Goal: Transaction & Acquisition: Purchase product/service

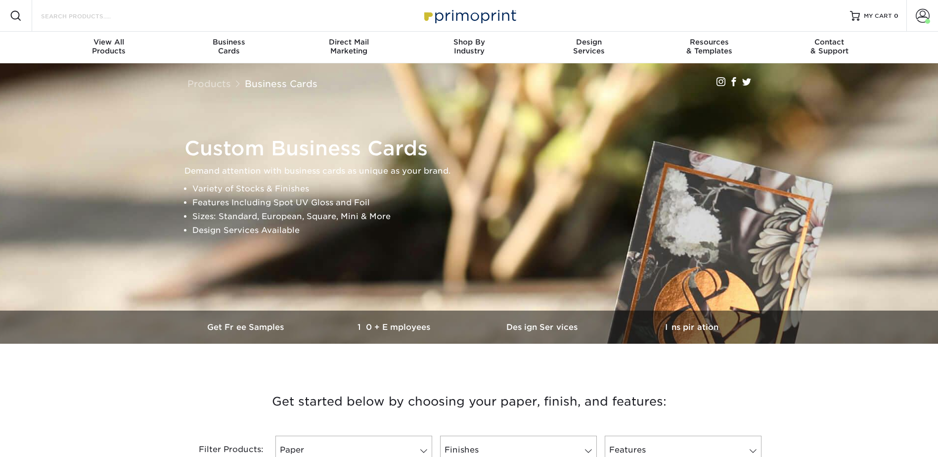
click at [102, 18] on input "Search Products" at bounding box center [88, 16] width 96 height 12
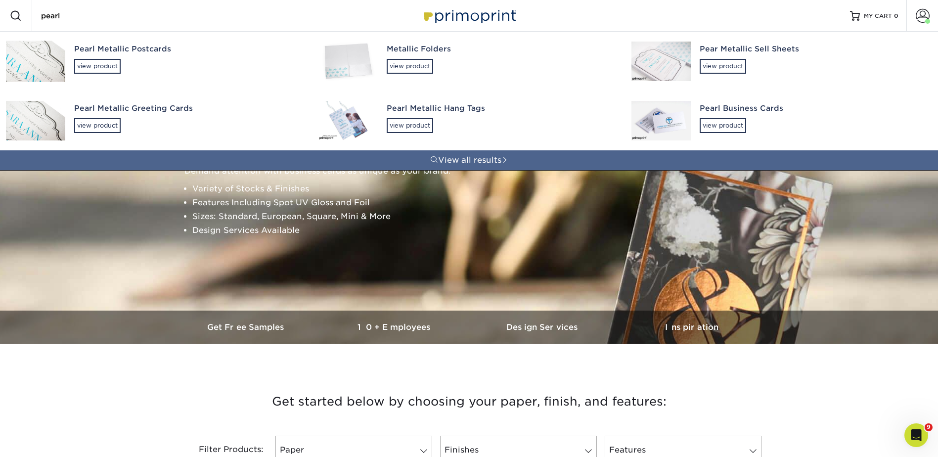
type input "pearl"
click at [115, 53] on div "Pearl Metallic Postcards" at bounding box center [187, 49] width 226 height 11
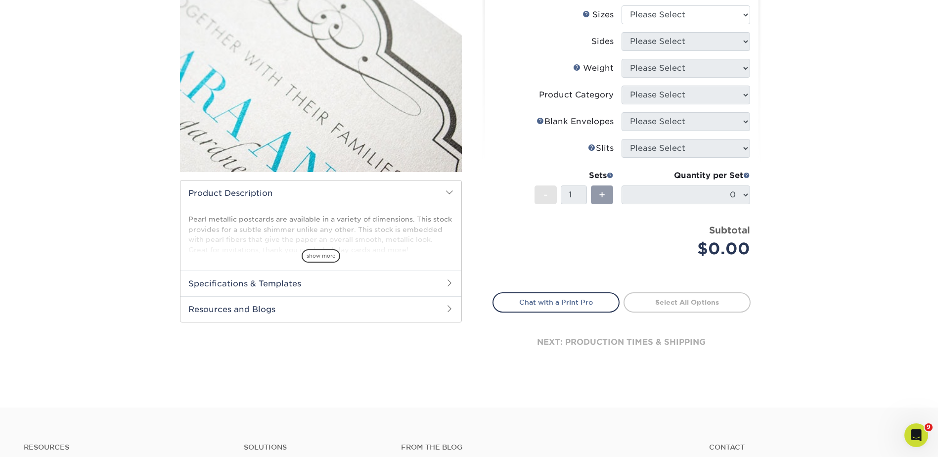
scroll to position [198, 0]
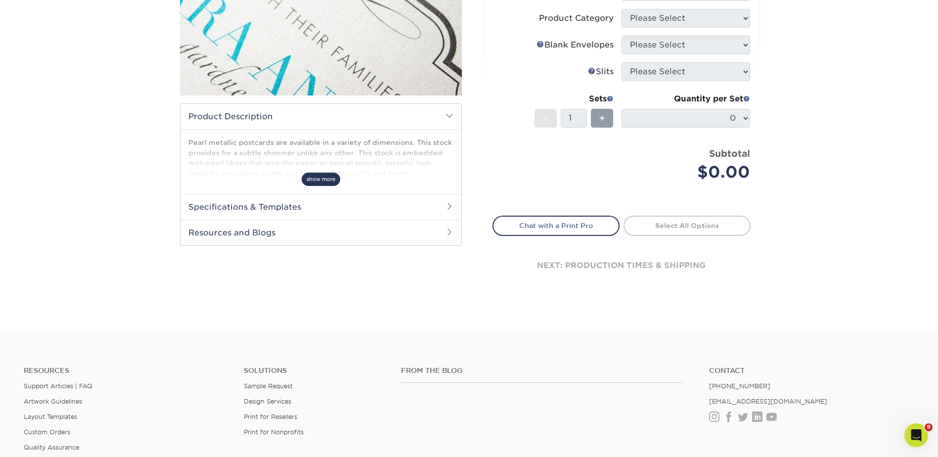
click at [316, 184] on span "show more" at bounding box center [321, 179] width 39 height 13
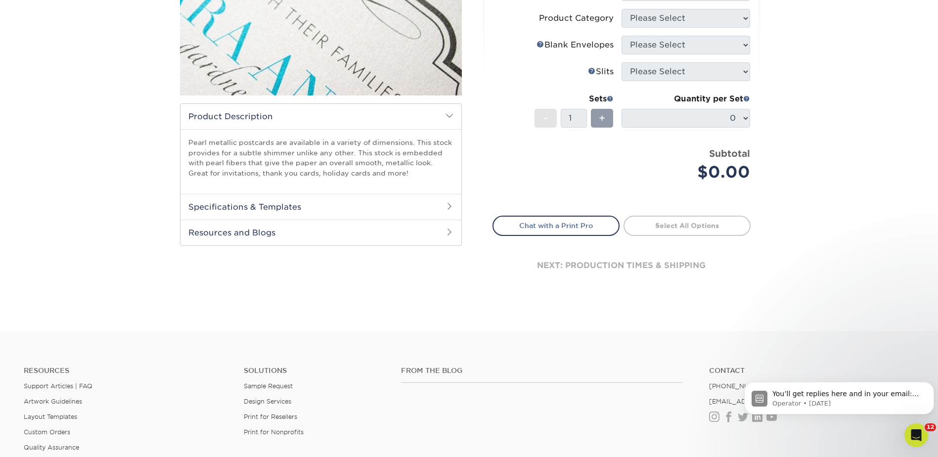
scroll to position [0, 0]
click at [249, 231] on h2 "Resources and Blogs" at bounding box center [320, 232] width 281 height 26
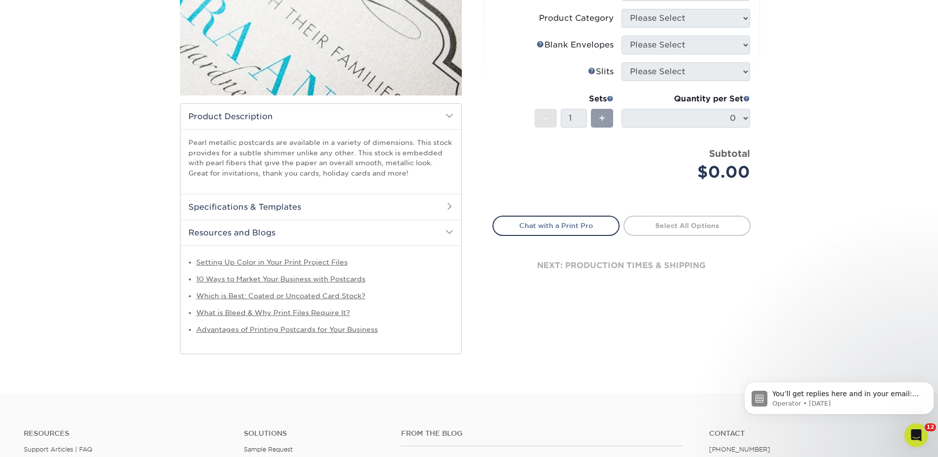
click at [265, 206] on h2 "Specifications & Templates" at bounding box center [320, 207] width 281 height 26
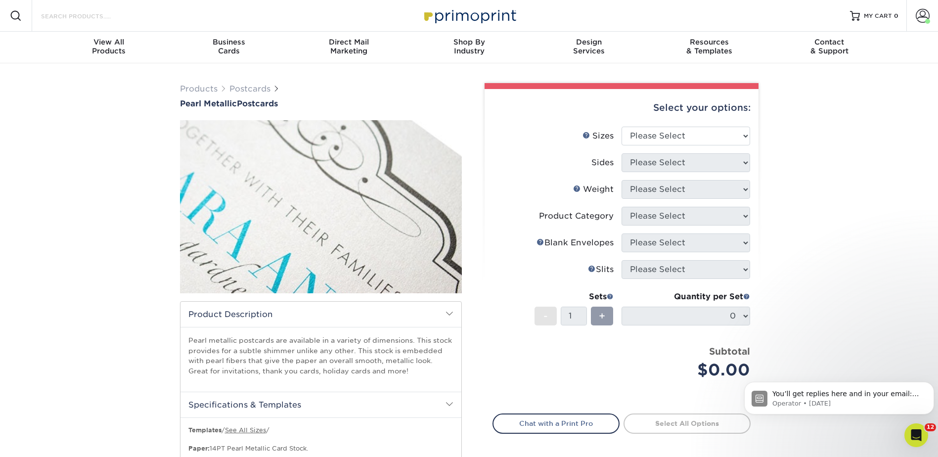
click at [114, 15] on input "Search Products" at bounding box center [88, 16] width 96 height 12
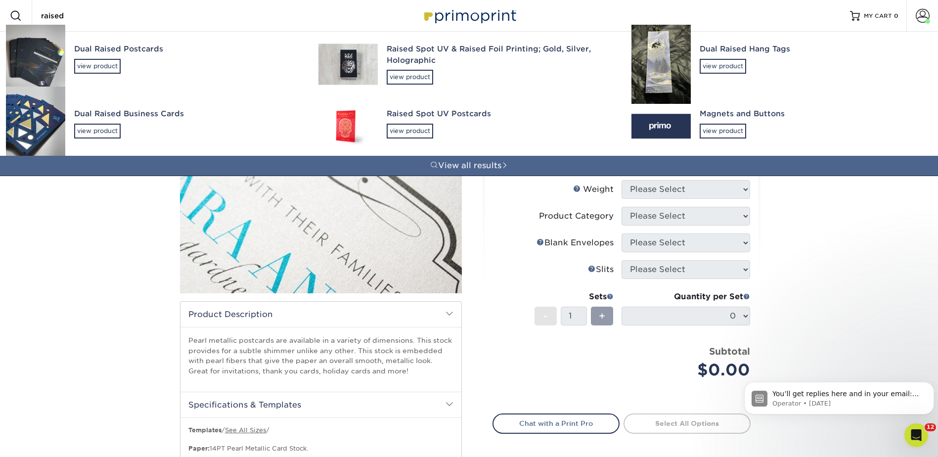
type input "raised"
click at [413, 54] on div "Raised Spot UV & Raised Foil Printing; Gold, Silver, Holographic" at bounding box center [500, 55] width 226 height 22
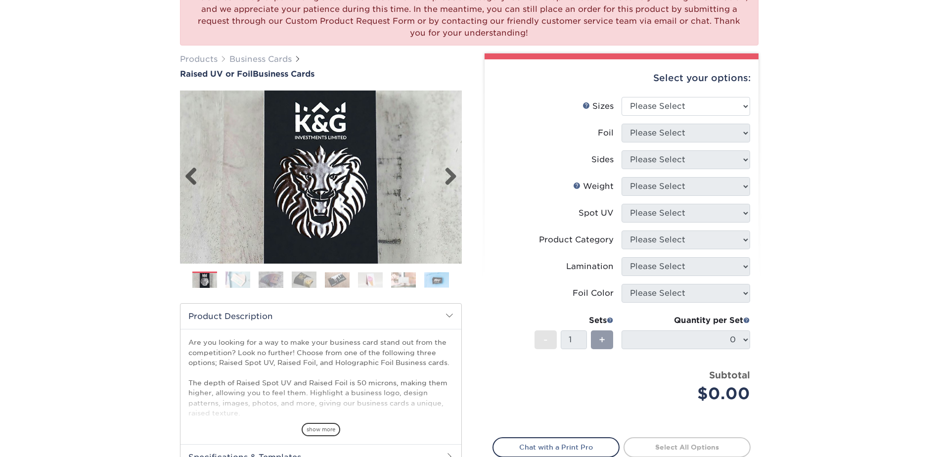
scroll to position [198, 0]
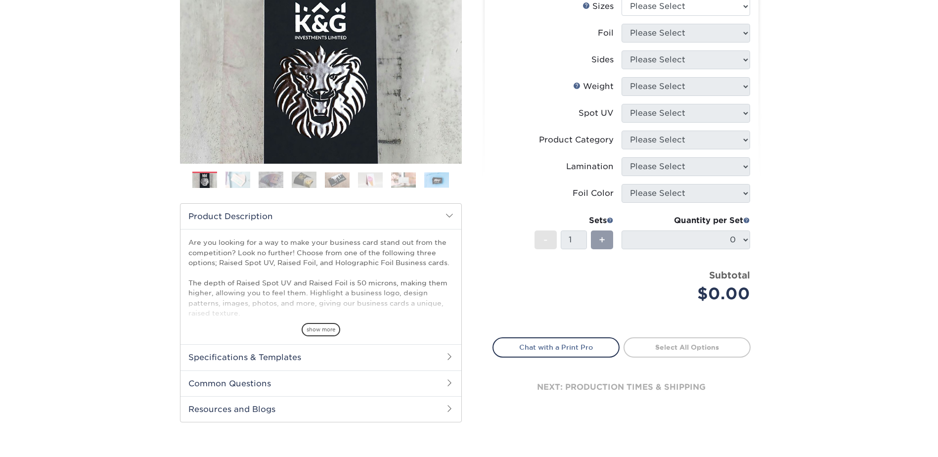
click at [306, 177] on img at bounding box center [304, 179] width 25 height 17
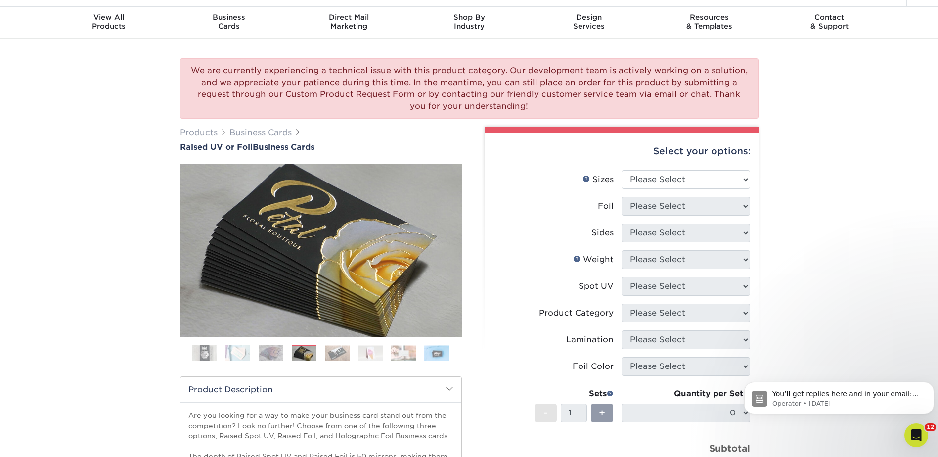
scroll to position [0, 0]
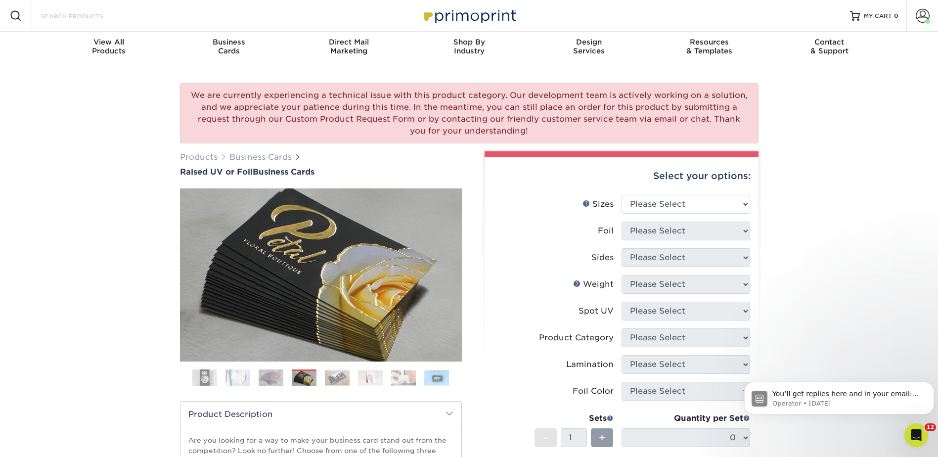
click at [86, 17] on input "Search Products" at bounding box center [88, 16] width 96 height 12
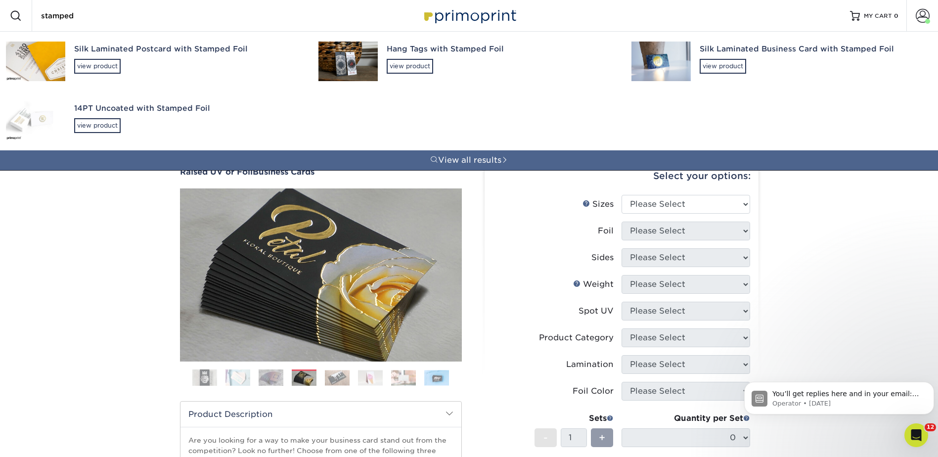
type input "stamped"
click at [93, 51] on div "Silk Laminated Postcard with Stamped Foil" at bounding box center [187, 49] width 226 height 11
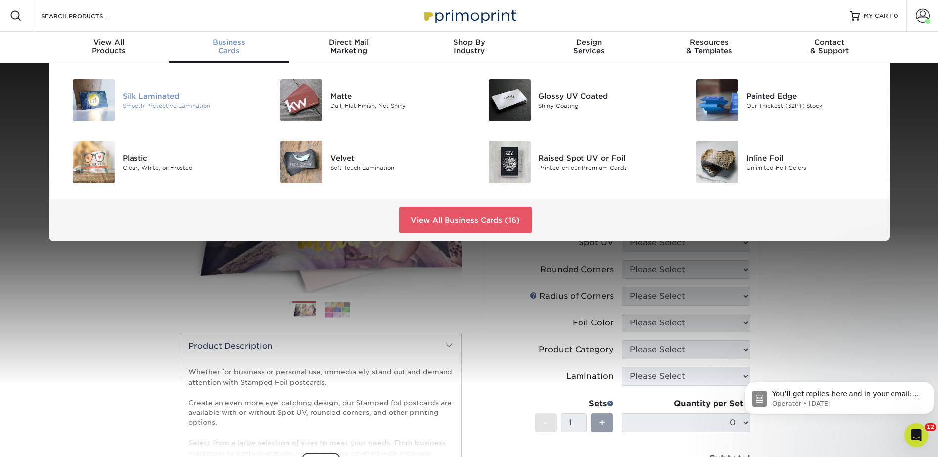
click at [142, 101] on div "Smooth Protective Lamination" at bounding box center [188, 105] width 131 height 8
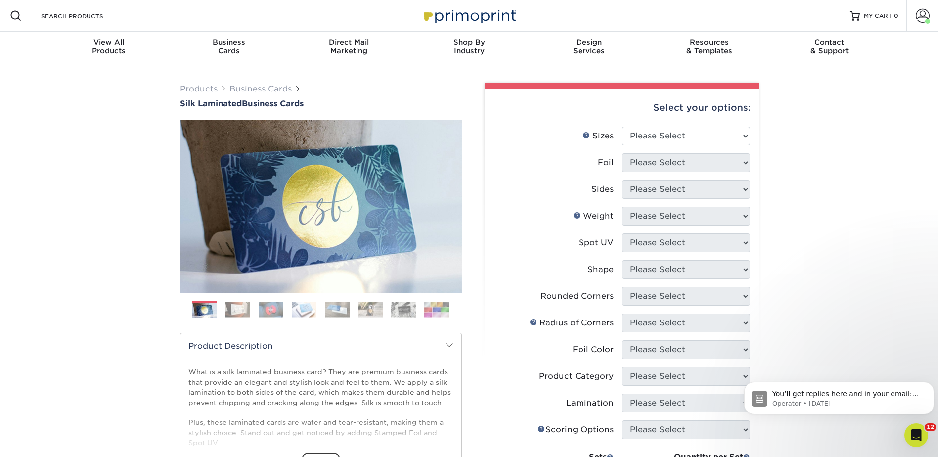
click at [442, 315] on img at bounding box center [436, 309] width 25 height 15
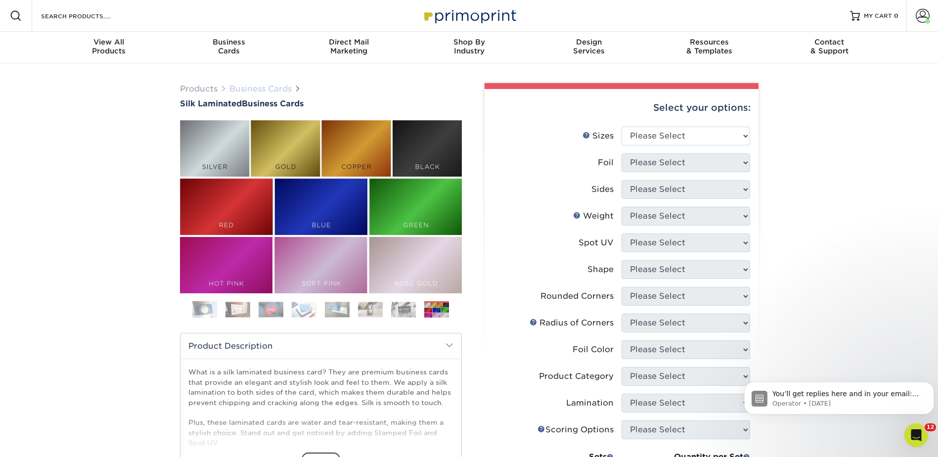
click at [268, 88] on link "Business Cards" at bounding box center [260, 88] width 62 height 9
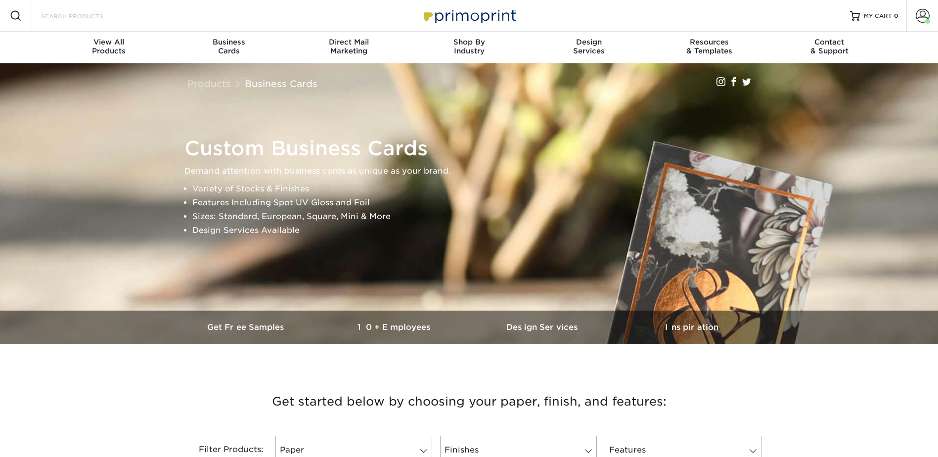
click at [98, 19] on input "Search Products" at bounding box center [88, 16] width 96 height 12
click at [213, 34] on link "Business Cards" at bounding box center [229, 48] width 120 height 32
click at [220, 40] on span "Business" at bounding box center [229, 42] width 120 height 9
click at [220, 44] on span "Business" at bounding box center [229, 42] width 120 height 9
click at [225, 44] on span "Business" at bounding box center [229, 42] width 120 height 9
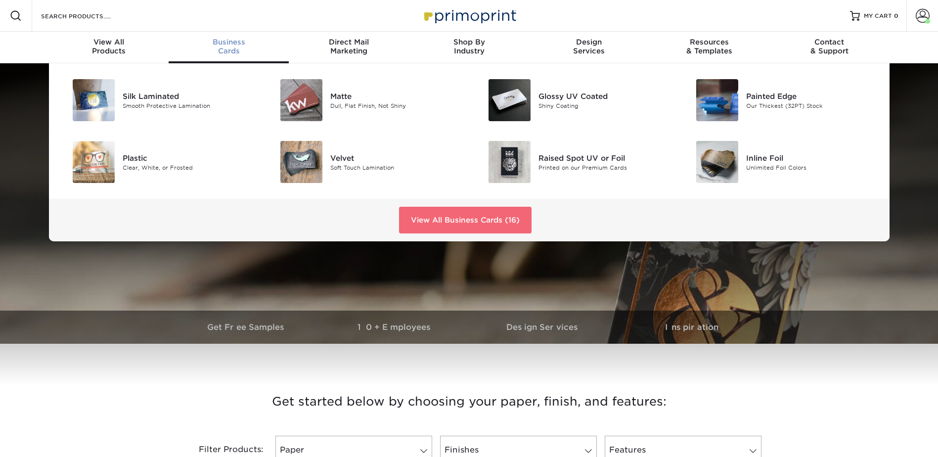
click at [477, 218] on link "View All Business Cards (16)" at bounding box center [465, 220] width 132 height 27
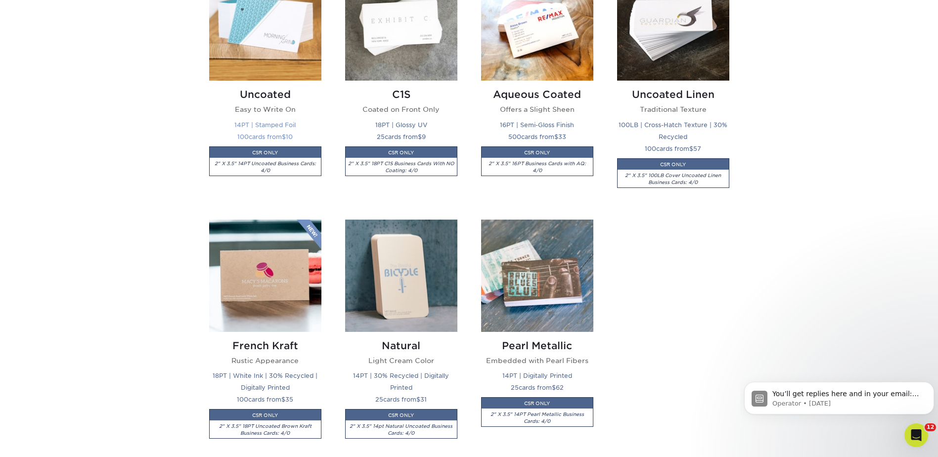
click at [274, 37] on img at bounding box center [265, 24] width 112 height 112
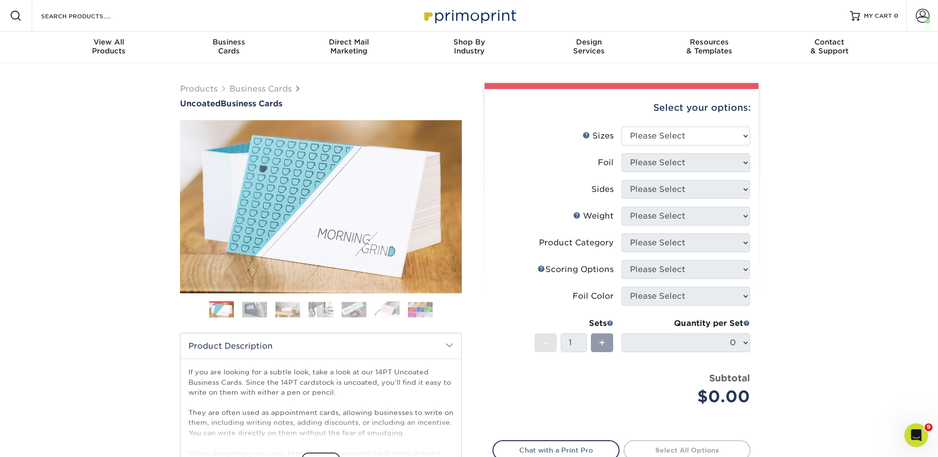
click at [256, 309] on img at bounding box center [254, 309] width 25 height 15
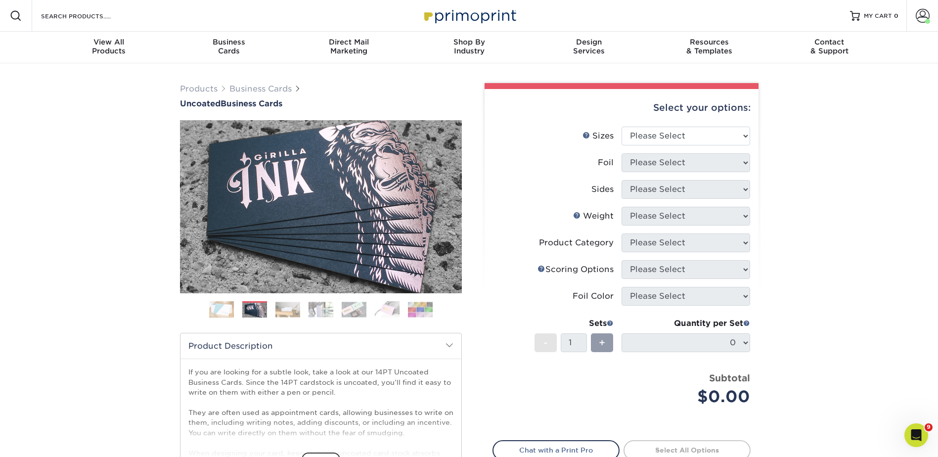
click at [286, 310] on img at bounding box center [287, 309] width 25 height 15
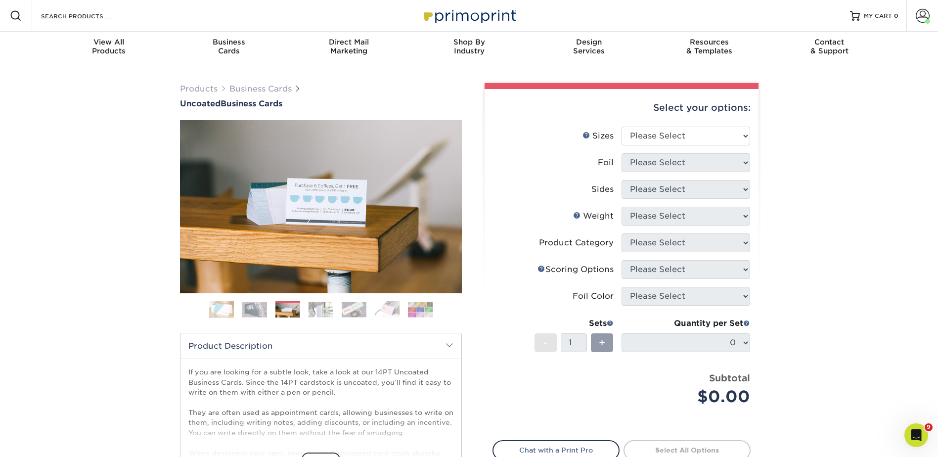
click at [318, 311] on img at bounding box center [320, 309] width 25 height 15
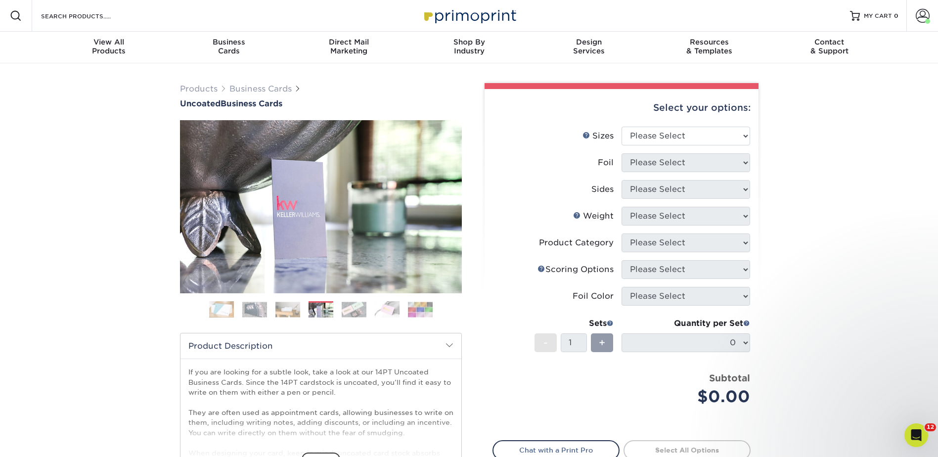
click at [355, 311] on img at bounding box center [354, 309] width 25 height 15
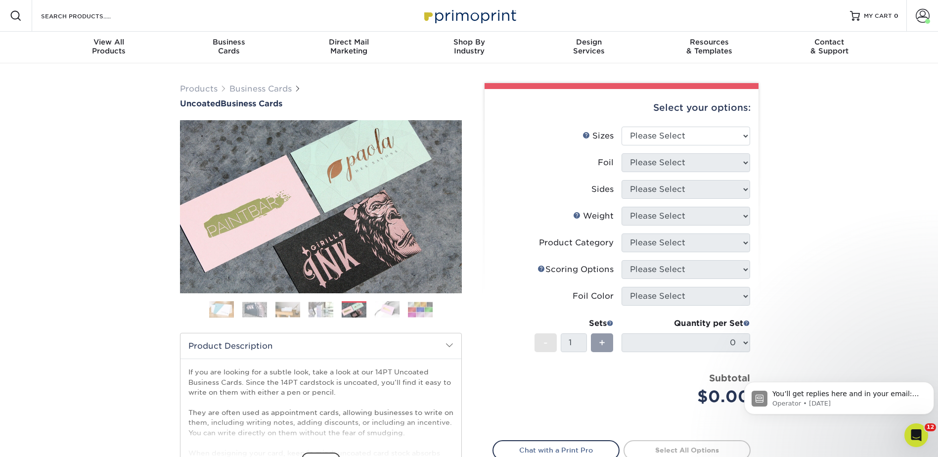
click at [391, 307] on img at bounding box center [387, 309] width 25 height 17
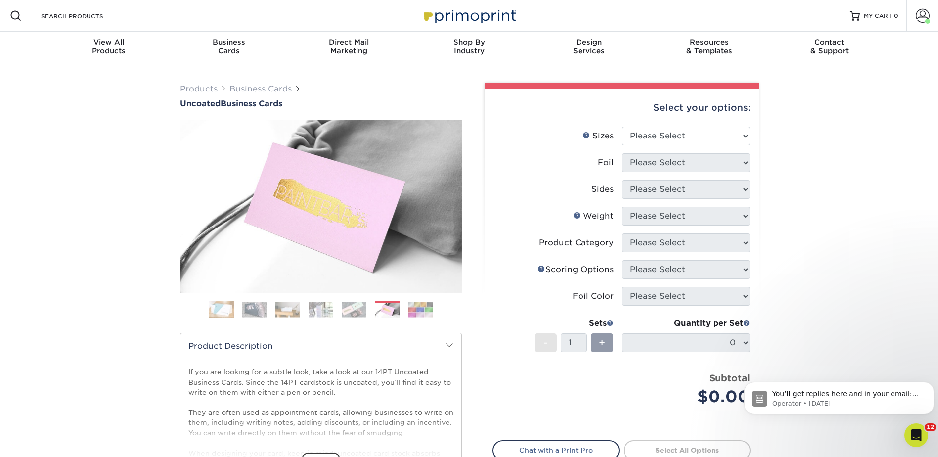
click at [412, 308] on img at bounding box center [420, 309] width 25 height 15
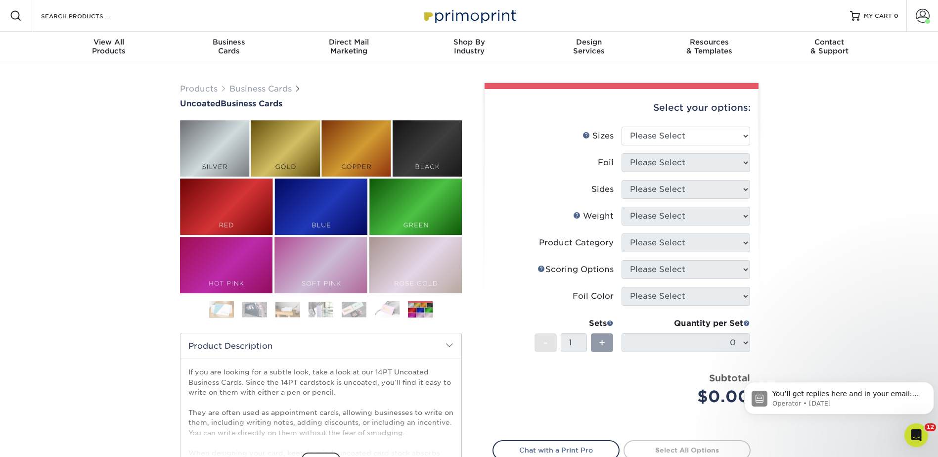
click at [159, 20] on div "Resources Menu Search Products Account Welcome, Jenny Business Account Primopri…" at bounding box center [469, 16] width 938 height 32
click at [117, 16] on input "Search Products" at bounding box center [88, 16] width 96 height 12
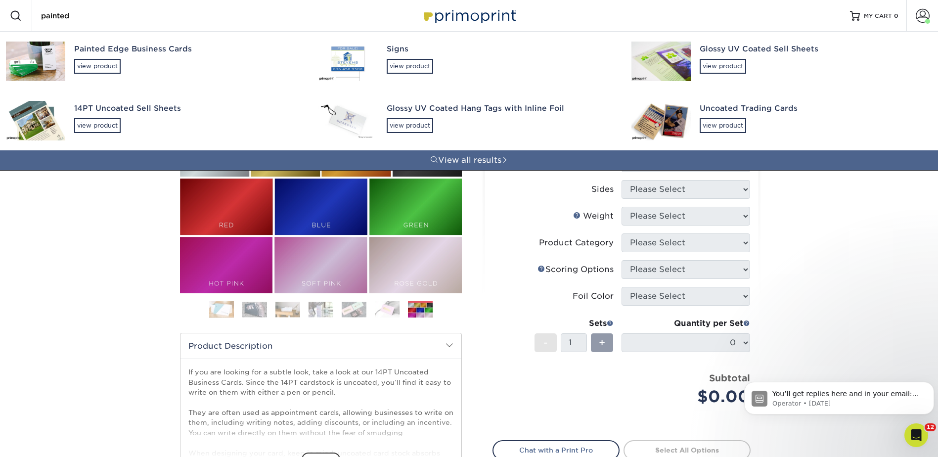
type input "painted"
click at [109, 55] on div "Painted Edge Business Cards view product" at bounding box center [187, 59] width 226 height 54
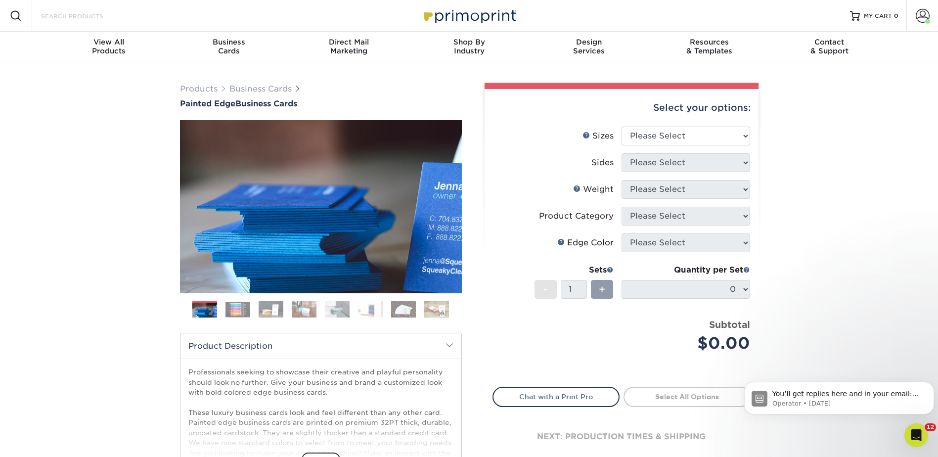
click at [81, 16] on input "Search Products" at bounding box center [88, 16] width 96 height 12
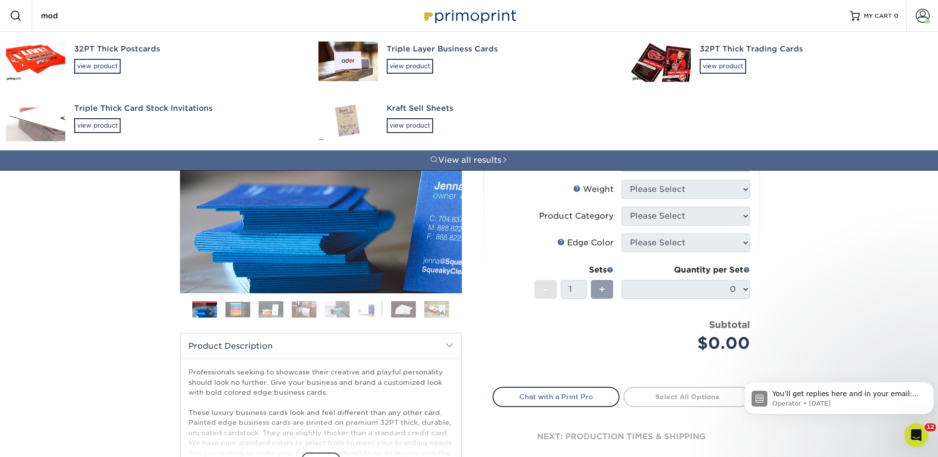
type input "mod"
click at [352, 52] on img at bounding box center [347, 62] width 59 height 40
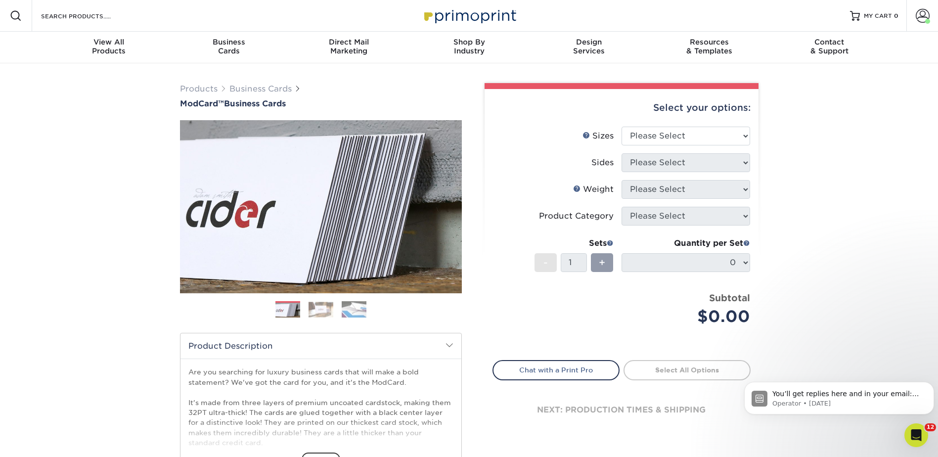
click at [362, 308] on img at bounding box center [354, 309] width 25 height 17
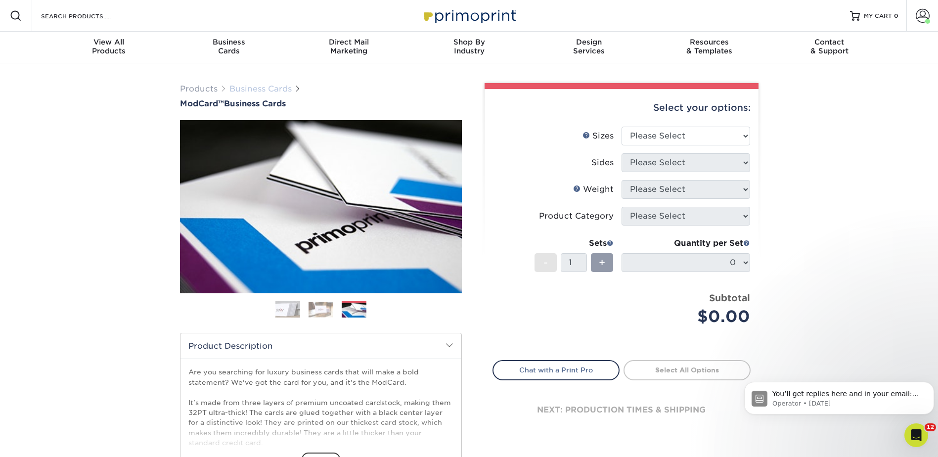
click at [256, 90] on link "Business Cards" at bounding box center [260, 88] width 62 height 9
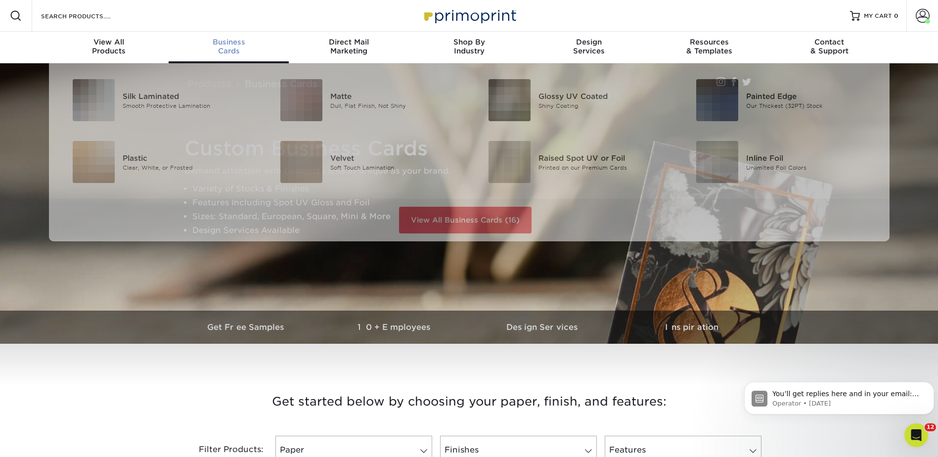
click at [227, 41] on span "Business" at bounding box center [229, 42] width 120 height 9
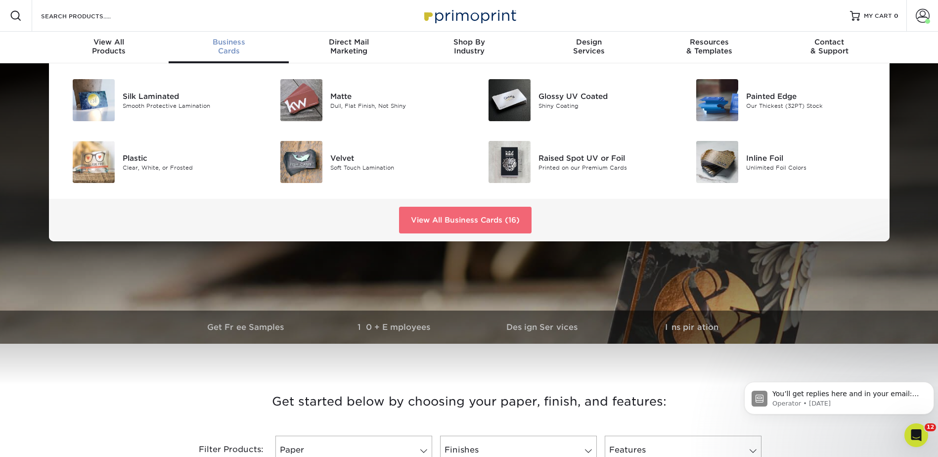
click at [484, 216] on link "View All Business Cards (16)" at bounding box center [465, 220] width 132 height 27
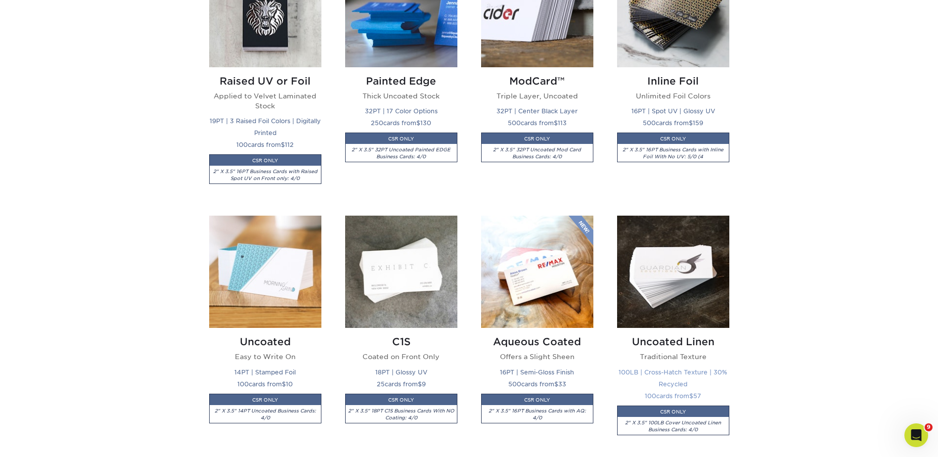
scroll to position [890, 0]
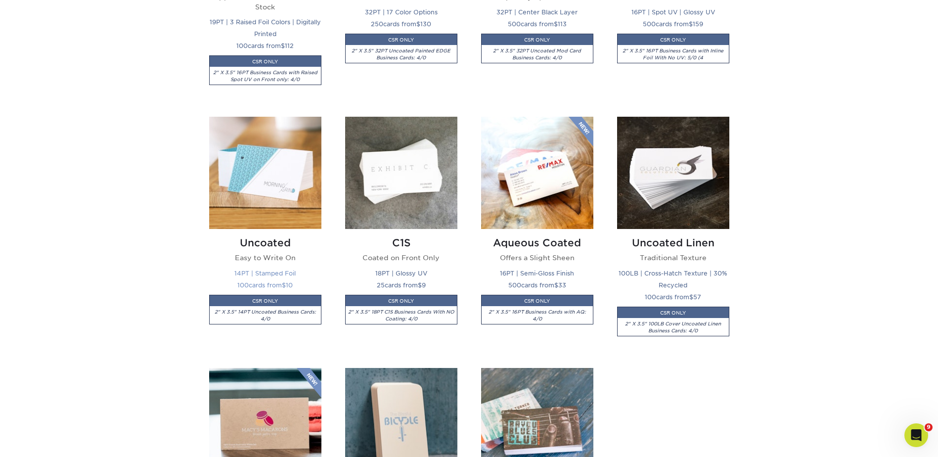
click at [262, 201] on img at bounding box center [265, 173] width 112 height 112
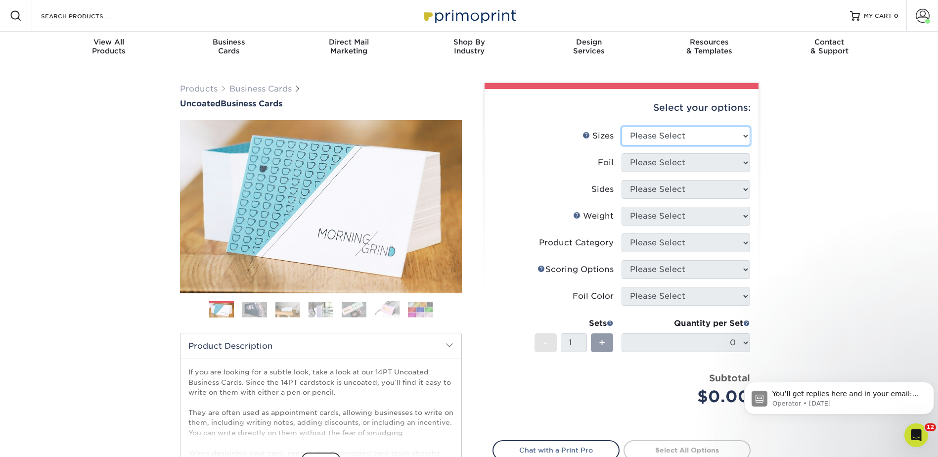
click at [657, 130] on select "Please Select 1.5" x 3.5" - Mini 1.75" x 3.5" - Mini 2" x 3.5" - Standard 2" x …" at bounding box center [685, 136] width 129 height 19
select select "2.00x3.50"
click at [621, 127] on select "Please Select 1.5" x 3.5" - Mini 1.75" x 3.5" - Mini 2" x 3.5" - Standard 2" x …" at bounding box center [685, 136] width 129 height 19
drag, startPoint x: 656, startPoint y: 156, endPoint x: 655, endPoint y: 170, distance: 14.3
click at [656, 156] on select "Please Select Yes No" at bounding box center [685, 162] width 129 height 19
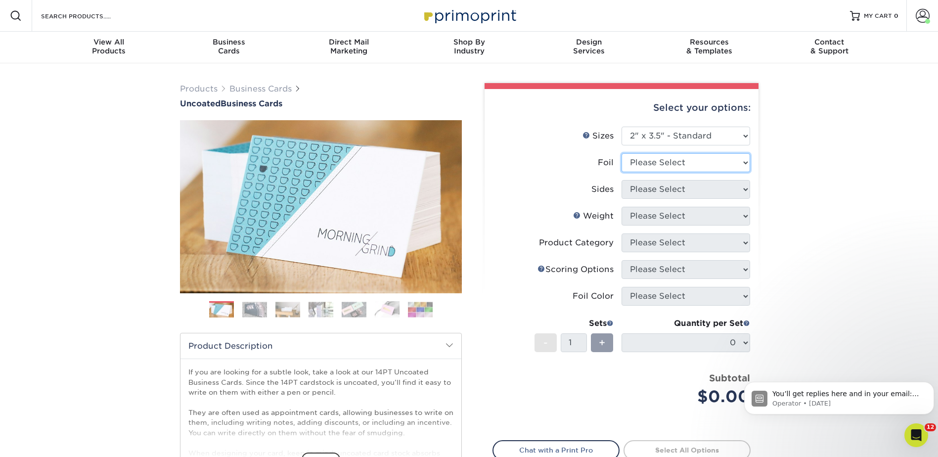
select select "1"
click at [621, 153] on select "Please Select Yes No" at bounding box center [685, 162] width 129 height 19
drag, startPoint x: 652, startPoint y: 185, endPoint x: 653, endPoint y: 200, distance: 14.9
click at [652, 185] on select "Please Select Print Both Sides - Foil Back Only Print Both Sides - Foil Both Si…" at bounding box center [685, 189] width 129 height 19
select select "e9e9dfb3-fba1-4d60-972c-fd9ca5904d33"
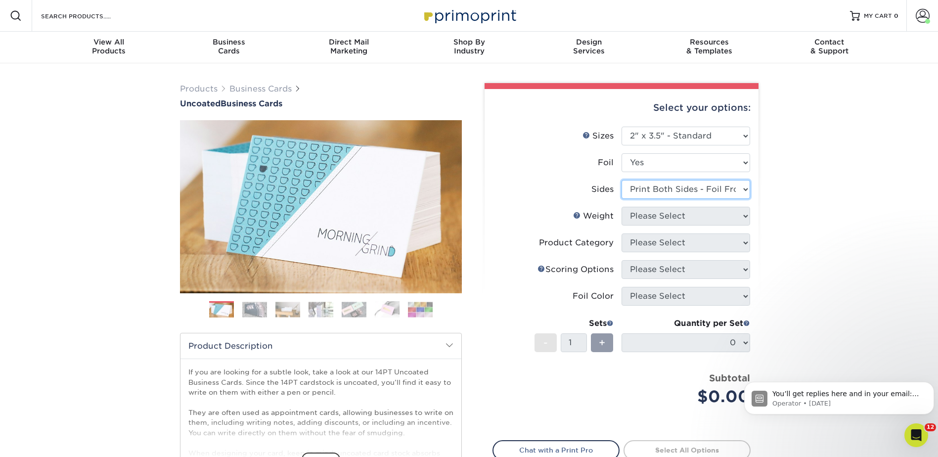
click at [621, 180] on select "Please Select Print Both Sides - Foil Back Only Print Both Sides - Foil Both Si…" at bounding box center [685, 189] width 129 height 19
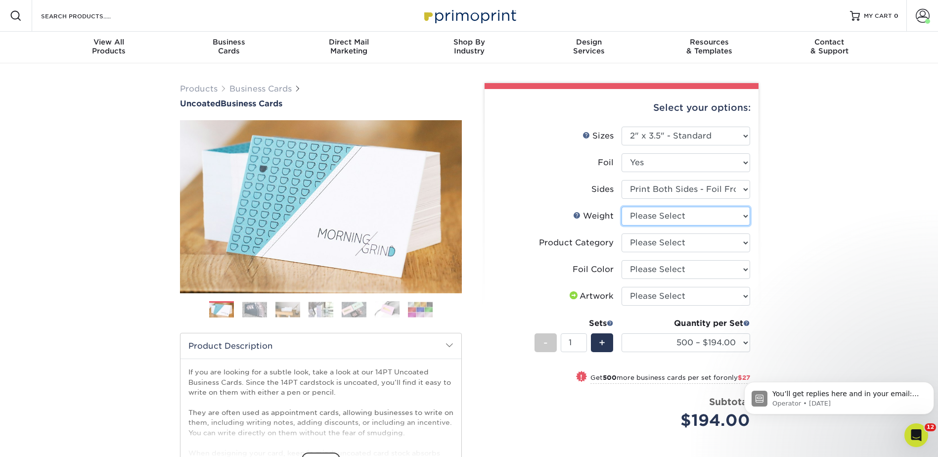
click at [647, 218] on select "Please Select 14PT Uncoated" at bounding box center [685, 216] width 129 height 19
select select "14PT Uncoated"
click at [621, 207] on select "Please Select 14PT Uncoated" at bounding box center [685, 216] width 129 height 19
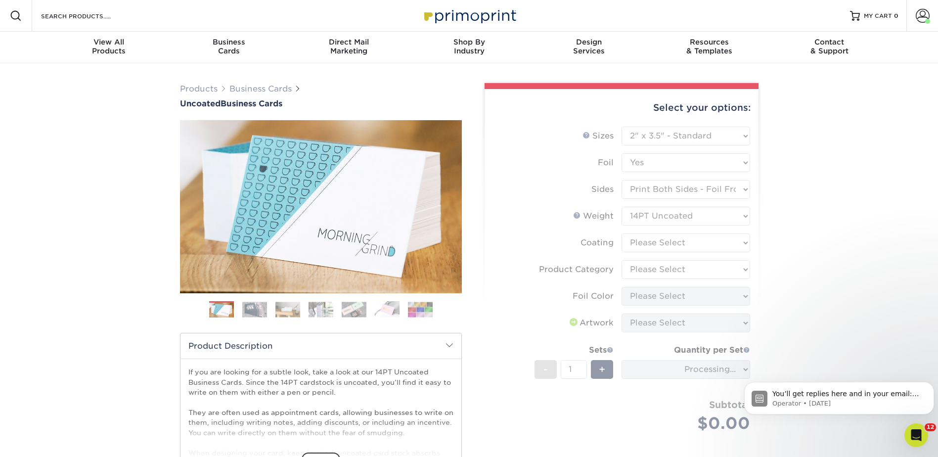
click at [642, 238] on form "Sizes Help Sizes Please Select 1.5" x 3.5" - Mini 1.75" x 3.5" - Mini 2" x 3.5"…" at bounding box center [621, 291] width 258 height 329
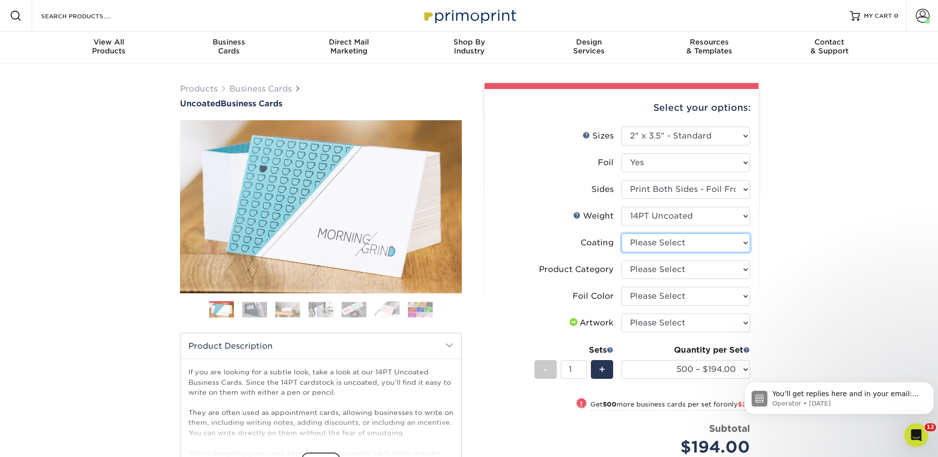
click at [642, 238] on select at bounding box center [685, 242] width 129 height 19
select select "3e7618de-abca-4bda-9f97-8b9129e913d8"
click at [621, 233] on select at bounding box center [685, 242] width 129 height 19
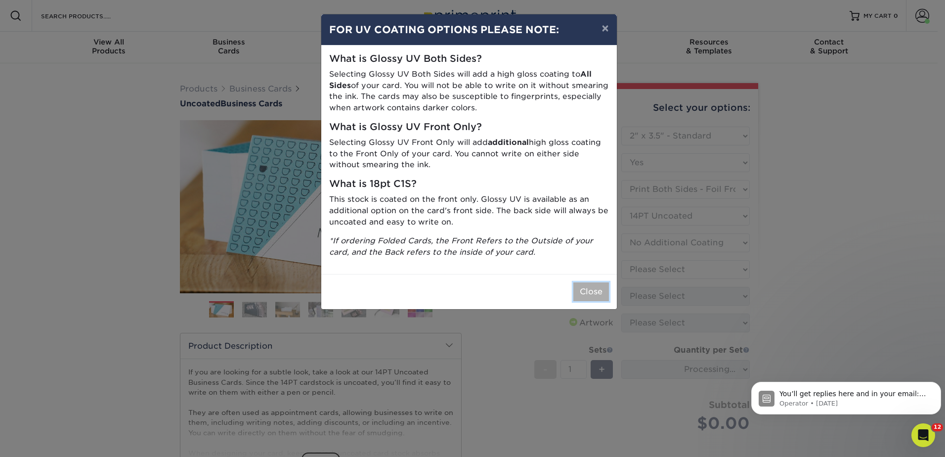
click at [597, 290] on button "Close" at bounding box center [591, 291] width 36 height 19
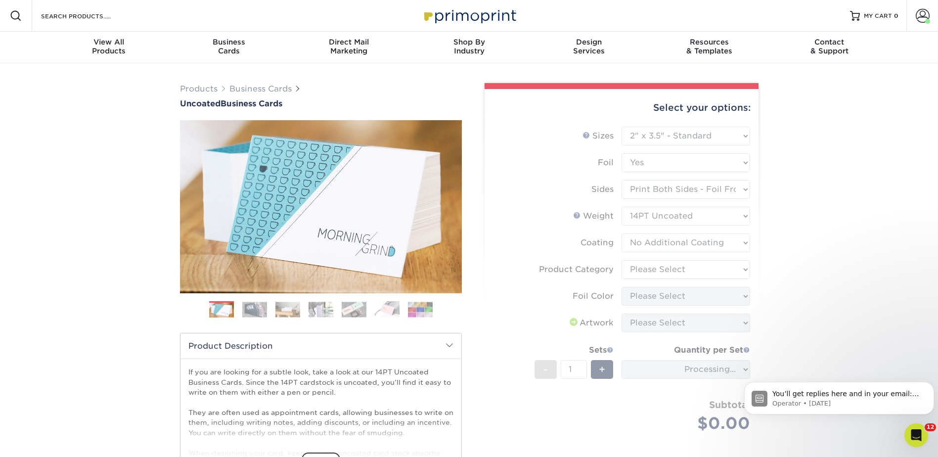
click at [655, 274] on form "Sizes Help Sizes Please Select 1.5" x 3.5" - Mini 1.75" x 3.5" - Mini 2" x 3.5"…" at bounding box center [621, 291] width 258 height 329
click at [655, 271] on form "Sizes Help Sizes Please Select 1.5" x 3.5" - Mini 1.75" x 3.5" - Mini 2" x 3.5"…" at bounding box center [621, 291] width 258 height 329
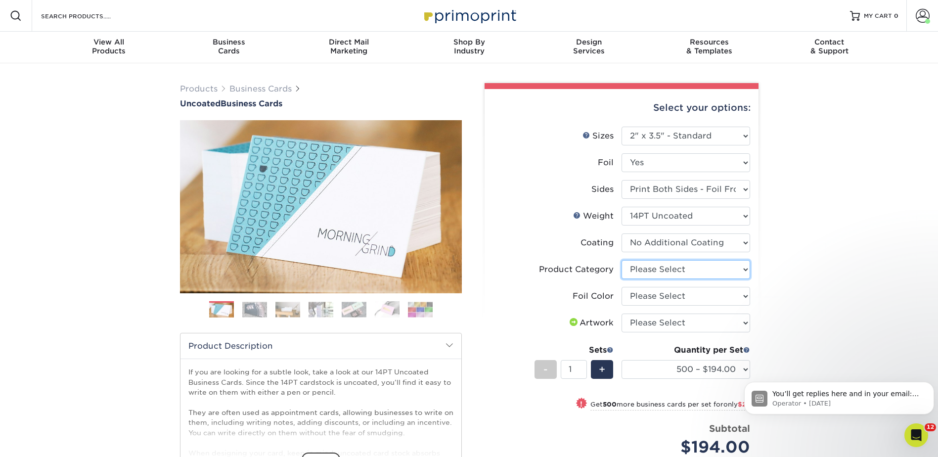
click at [655, 268] on select "Please Select Business Cards" at bounding box center [685, 269] width 129 height 19
select select "3b5148f1-0588-4f88-a218-97bcfdce65c1"
click at [621, 260] on select "Please Select Business Cards" at bounding box center [685, 269] width 129 height 19
drag, startPoint x: 646, startPoint y: 287, endPoint x: 654, endPoint y: 306, distance: 20.4
click at [646, 287] on select "Please Select Silver Foil Black Foil Blue Foil Copper Foil Gold Foil Red Foil R…" at bounding box center [685, 296] width 129 height 19
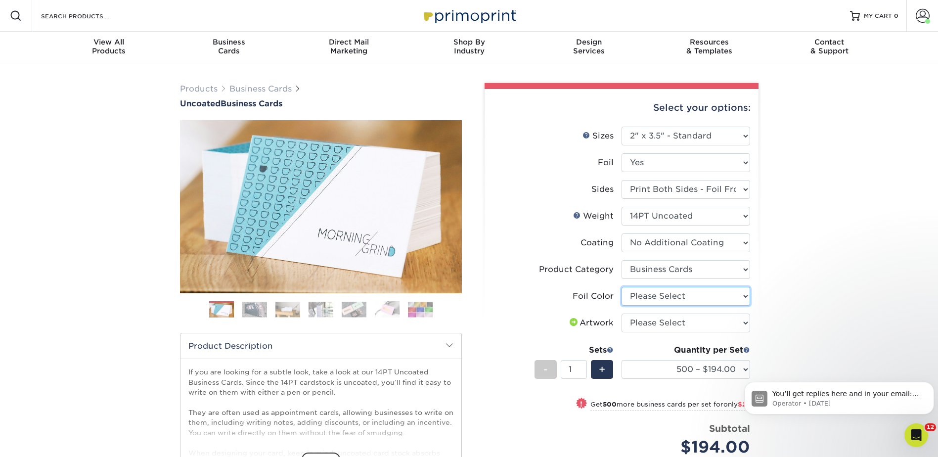
select select "acffa4a5-22f9-4585-ba3f-0adaa54b8c85"
click at [621, 287] on select "Please Select Silver Foil Black Foil Blue Foil Copper Foil Gold Foil Red Foil R…" at bounding box center [685, 296] width 129 height 19
drag, startPoint x: 646, startPoint y: 318, endPoint x: 647, endPoint y: 323, distance: 5.0
click at [646, 318] on select "Please Select I will upload files I need a design - $100" at bounding box center [685, 322] width 129 height 19
select select "upload"
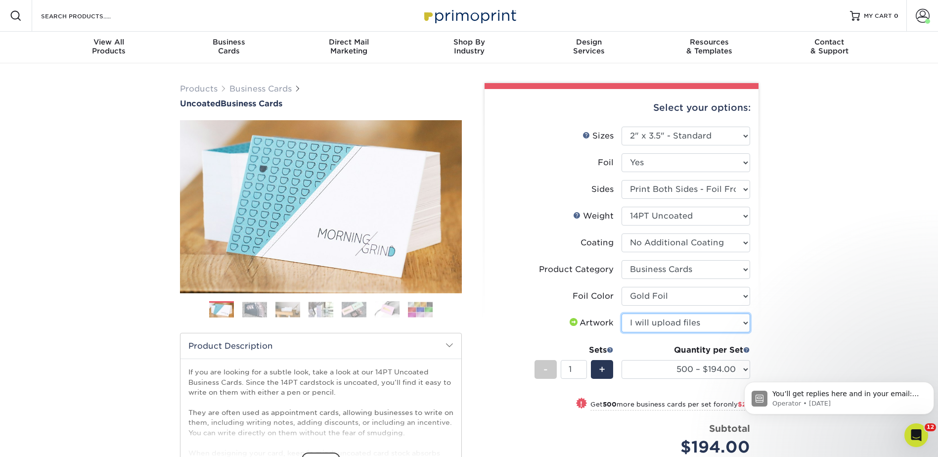
click at [621, 313] on select "Please Select I will upload files I need a design - $100" at bounding box center [685, 322] width 129 height 19
click at [665, 366] on select "500 – $194.00 1000 – $221.00 2500 – $510.00 5000 – $989.00" at bounding box center [685, 369] width 129 height 19
click at [722, 370] on select "500 – $194.00 1000 – $221.00 2500 – $510.00 5000 – $989.00" at bounding box center [685, 369] width 129 height 19
